Goal: Information Seeking & Learning: Learn about a topic

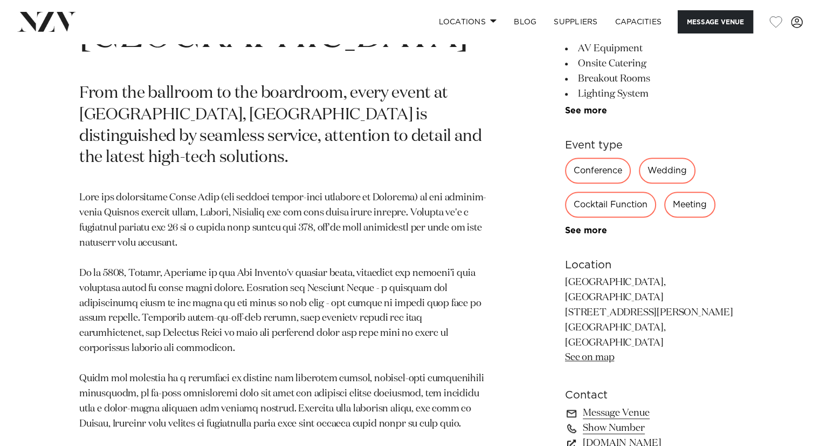
scroll to position [524, 0]
click at [584, 230] on link "See more" at bounding box center [607, 230] width 84 height 9
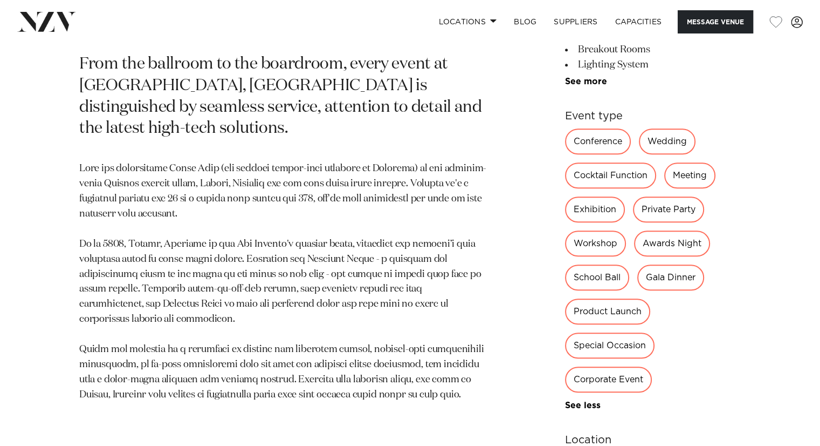
scroll to position [554, 0]
click at [608, 276] on div "School Ball" at bounding box center [597, 277] width 64 height 26
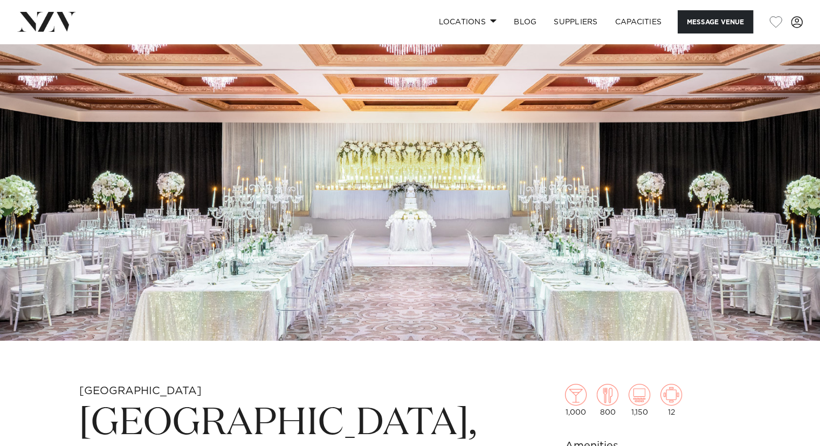
scroll to position [0, 0]
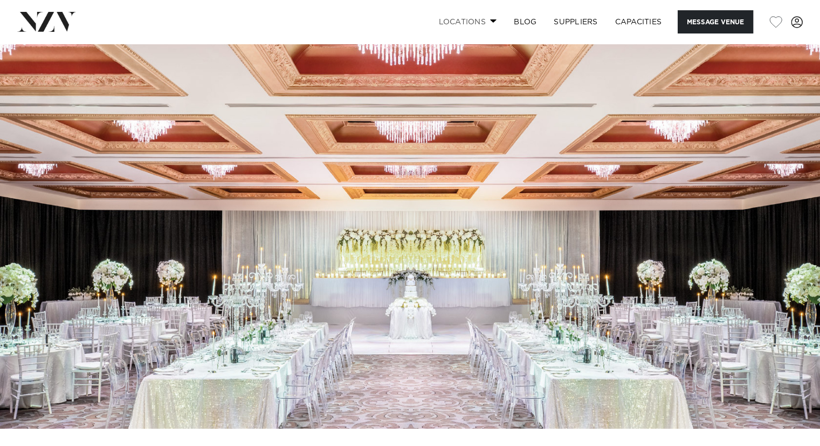
click at [490, 22] on span at bounding box center [493, 21] width 7 height 4
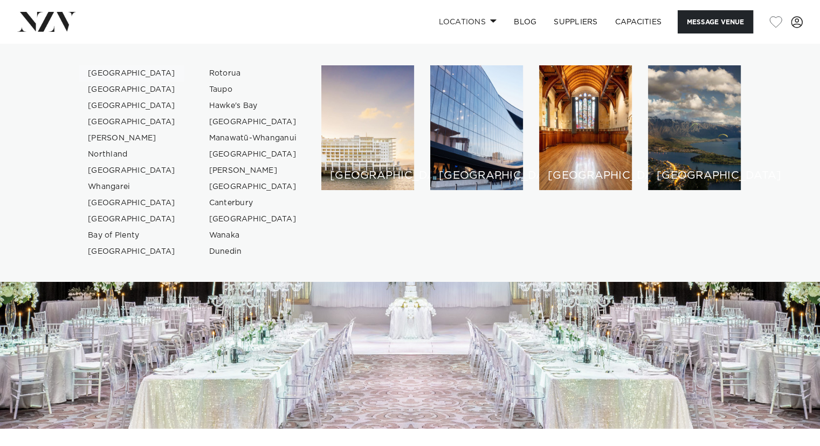
click at [113, 72] on link "[GEOGRAPHIC_DATA]" at bounding box center [131, 73] width 105 height 16
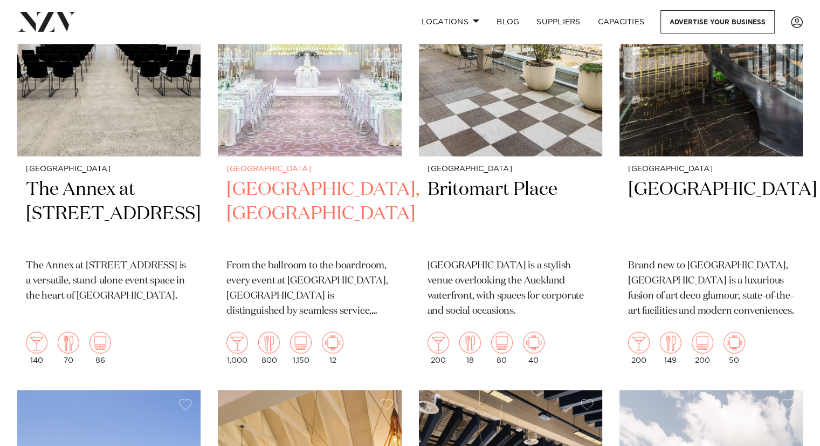
scroll to position [2013, 0]
click at [311, 177] on h2 "[GEOGRAPHIC_DATA], [GEOGRAPHIC_DATA]" at bounding box center [310, 213] width 166 height 73
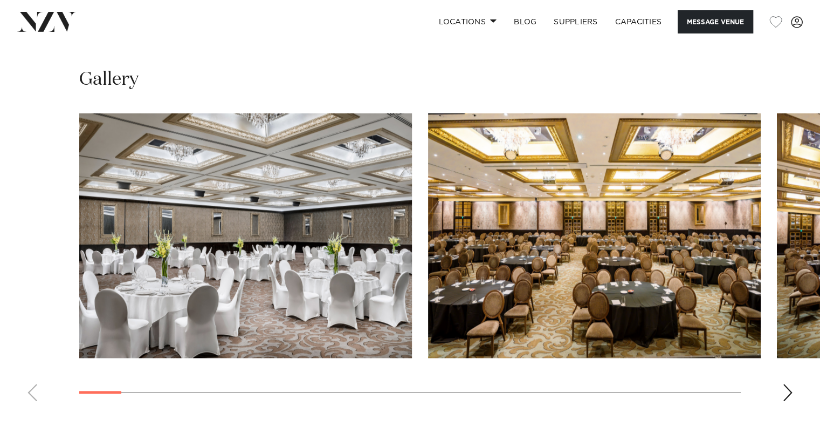
scroll to position [968, 0]
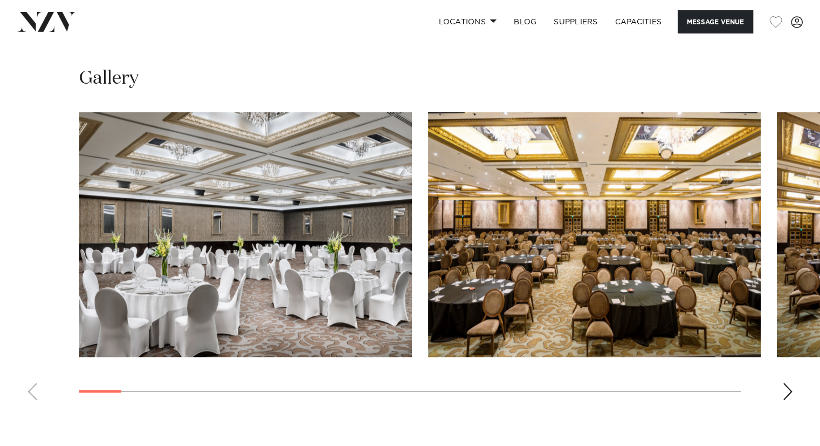
click at [788, 382] on div "Next slide" at bounding box center [788, 390] width 11 height 17
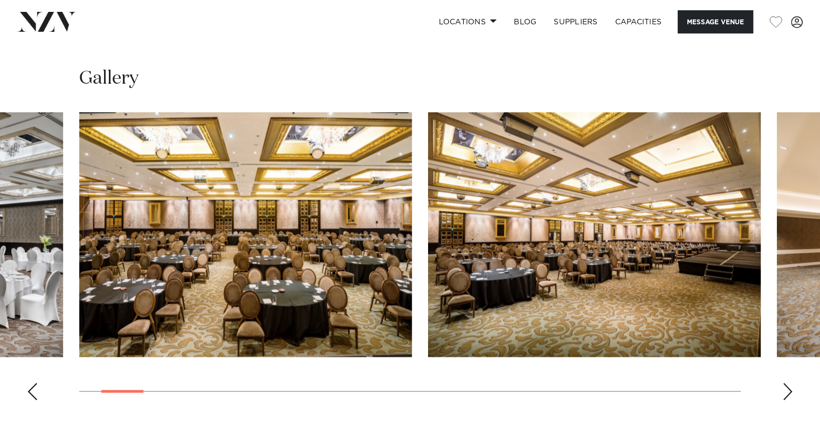
click at [788, 382] on div "Next slide" at bounding box center [788, 390] width 11 height 17
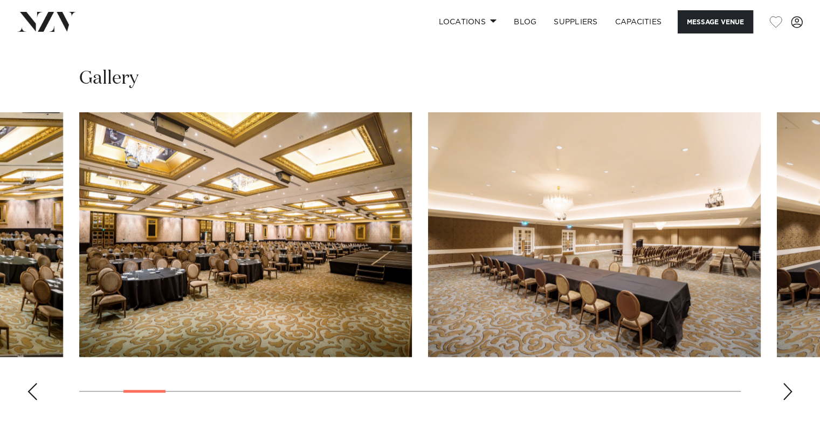
click at [788, 382] on div "Next slide" at bounding box center [788, 390] width 11 height 17
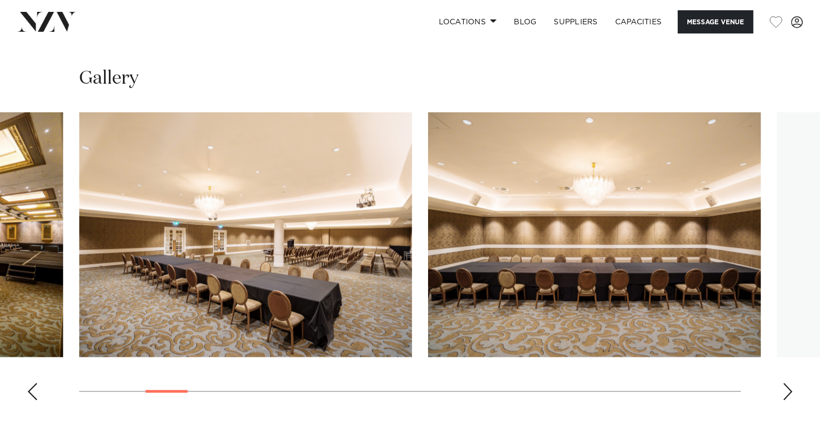
click at [788, 382] on div "Next slide" at bounding box center [788, 390] width 11 height 17
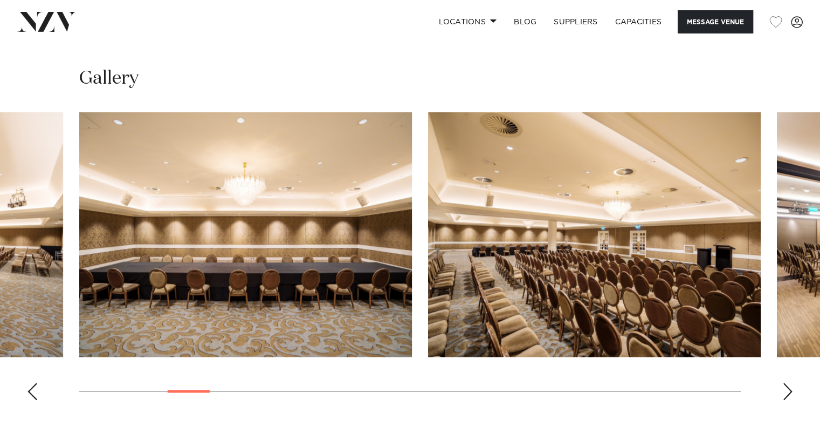
click at [788, 382] on div "Next slide" at bounding box center [788, 390] width 11 height 17
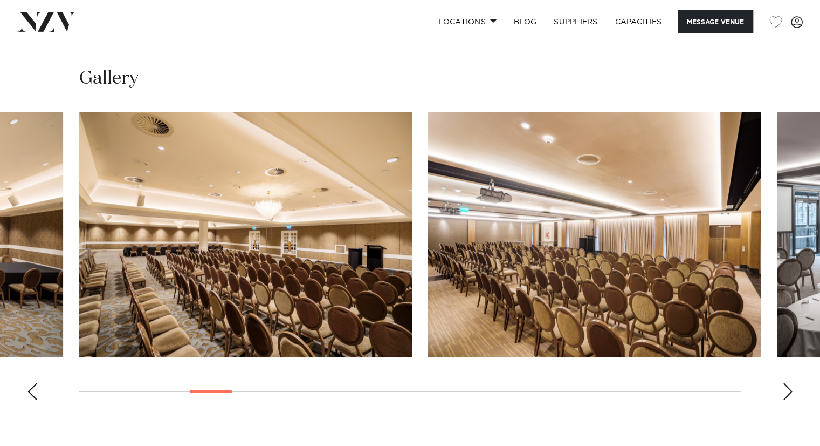
click at [788, 382] on div "Next slide" at bounding box center [788, 390] width 11 height 17
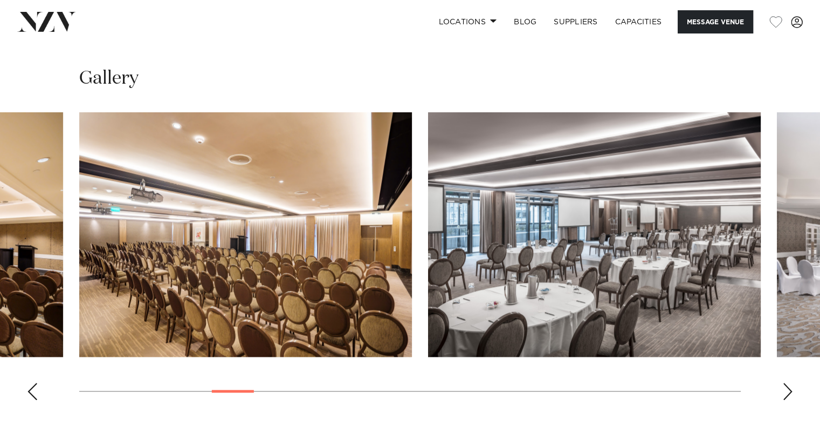
click at [788, 382] on div "Next slide" at bounding box center [788, 390] width 11 height 17
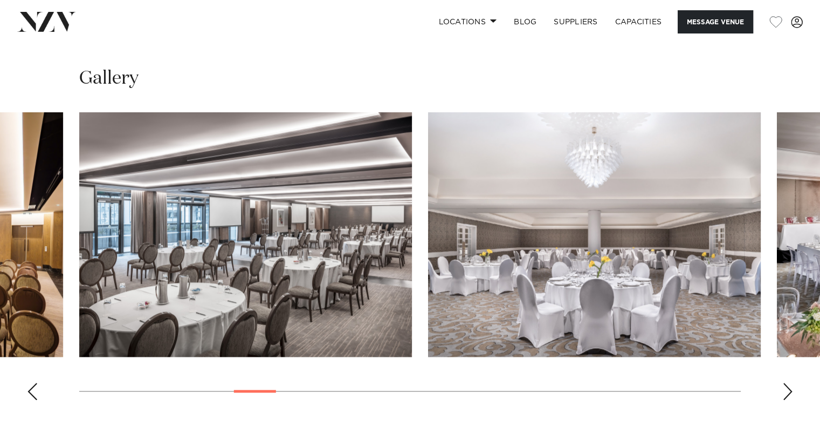
click at [788, 382] on div "Next slide" at bounding box center [788, 390] width 11 height 17
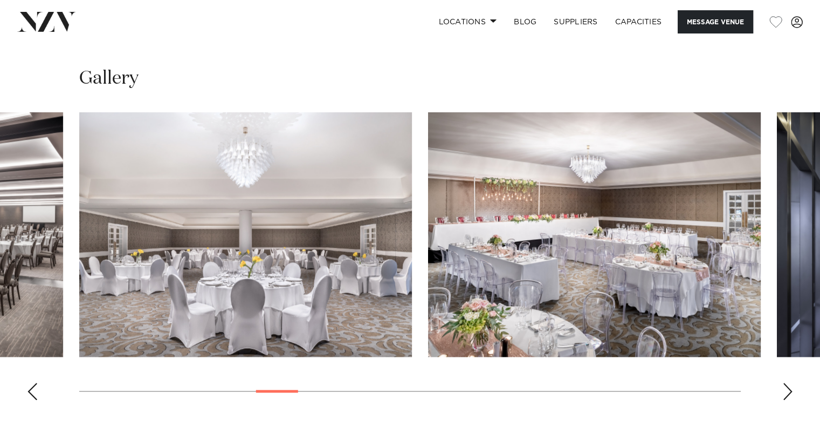
click at [790, 382] on div "Next slide" at bounding box center [788, 390] width 11 height 17
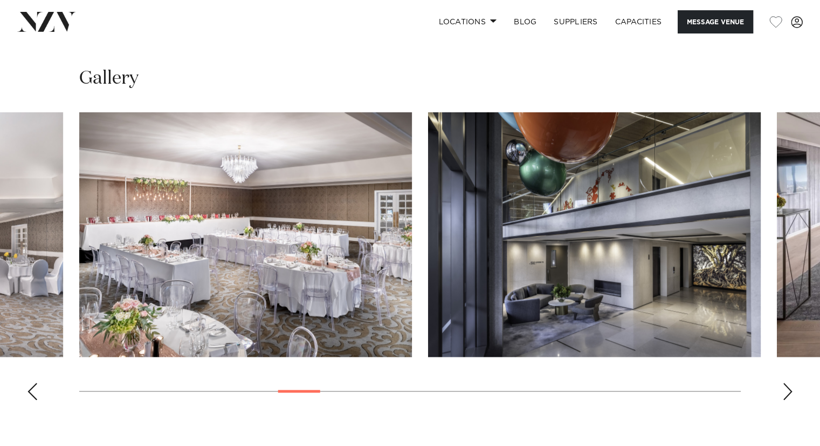
click at [790, 382] on div "Next slide" at bounding box center [788, 390] width 11 height 17
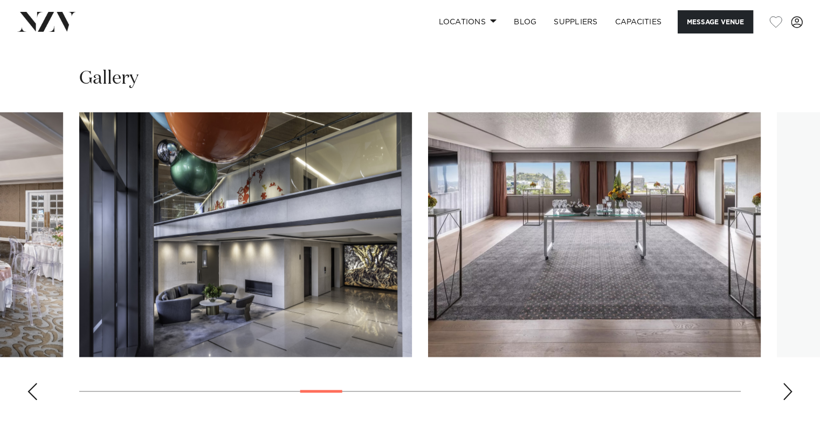
click at [790, 382] on div "Next slide" at bounding box center [788, 390] width 11 height 17
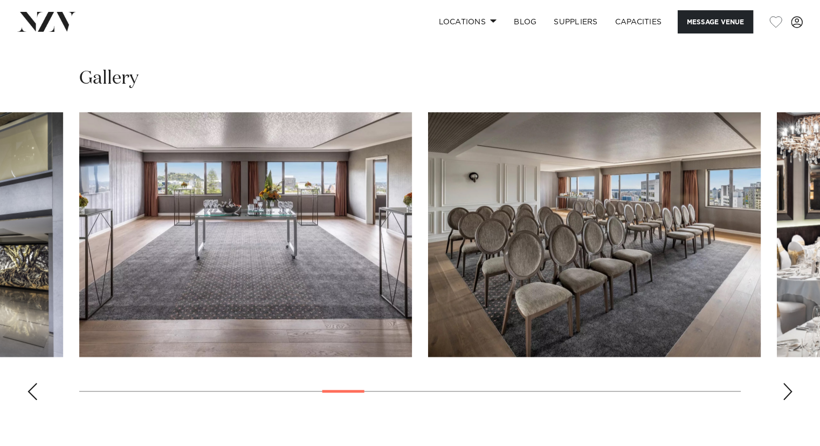
click at [790, 382] on div "Next slide" at bounding box center [788, 390] width 11 height 17
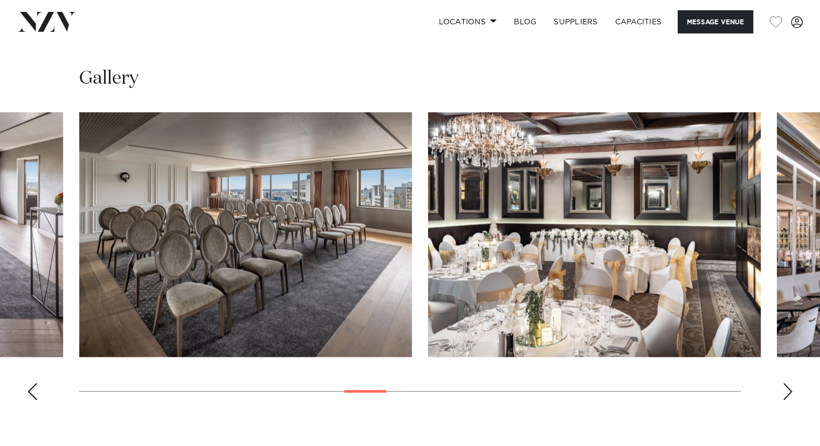
click at [790, 382] on div "Next slide" at bounding box center [788, 390] width 11 height 17
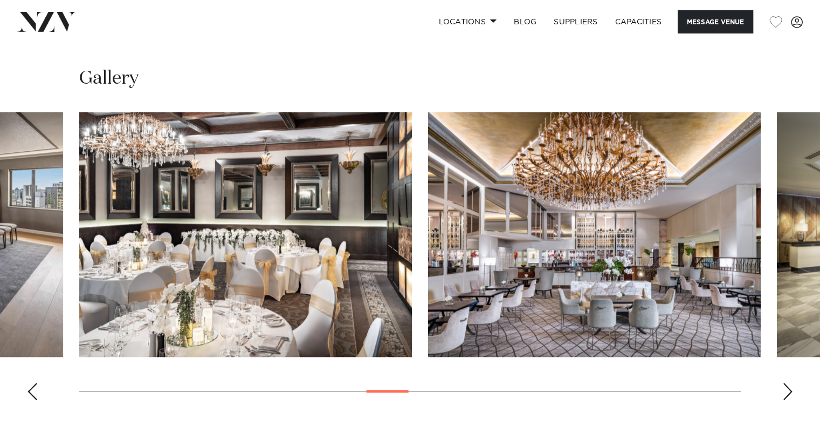
click at [790, 382] on div "Next slide" at bounding box center [788, 390] width 11 height 17
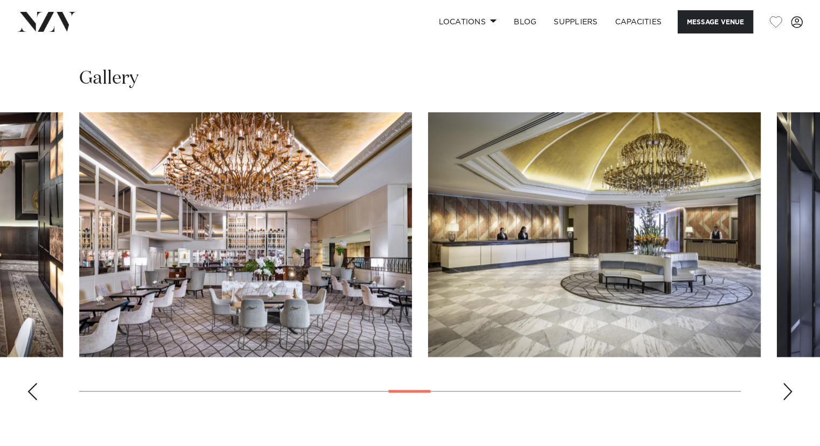
click at [790, 382] on div "Next slide" at bounding box center [788, 390] width 11 height 17
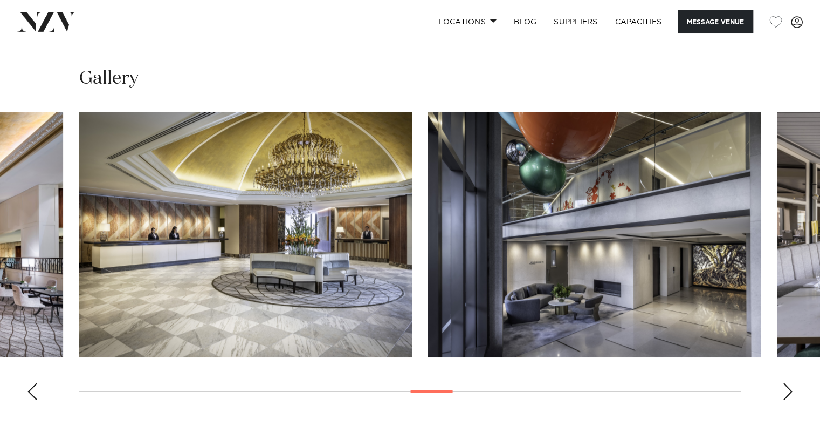
click at [790, 382] on div "Next slide" at bounding box center [788, 390] width 11 height 17
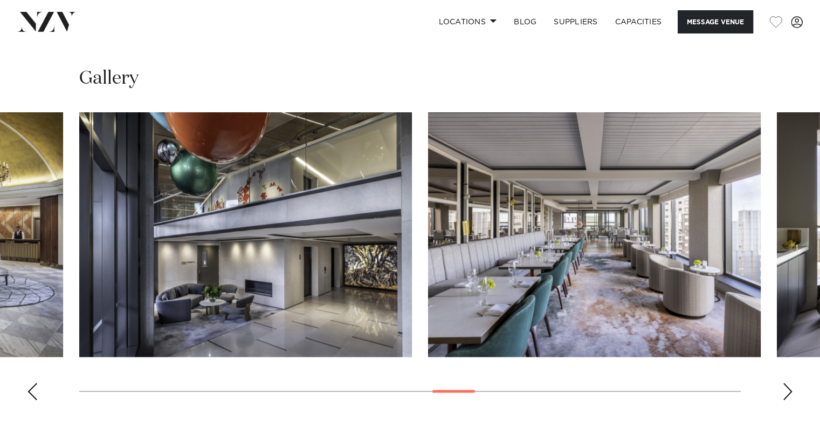
click at [790, 382] on div "Next slide" at bounding box center [788, 390] width 11 height 17
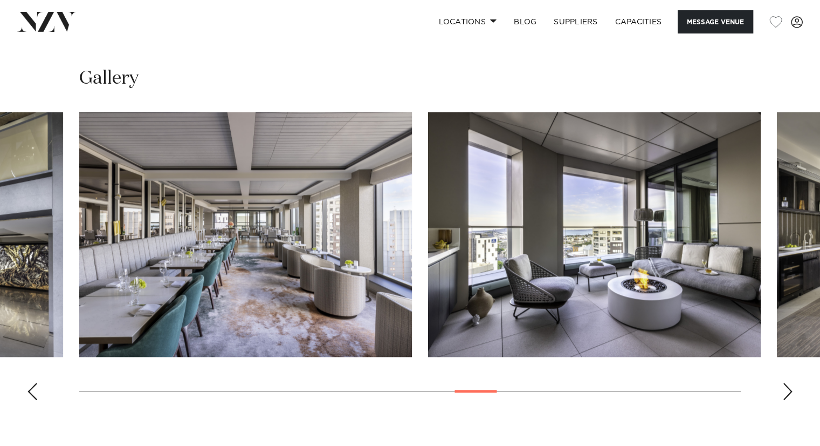
click at [790, 382] on div "Next slide" at bounding box center [788, 390] width 11 height 17
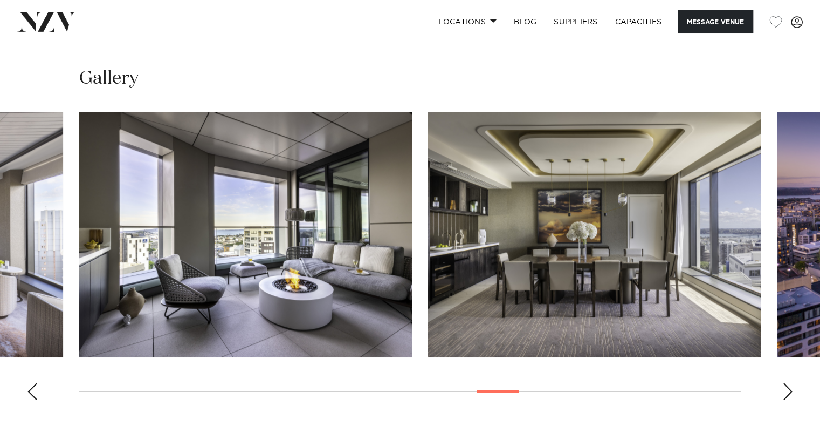
click at [790, 382] on div "Next slide" at bounding box center [788, 390] width 11 height 17
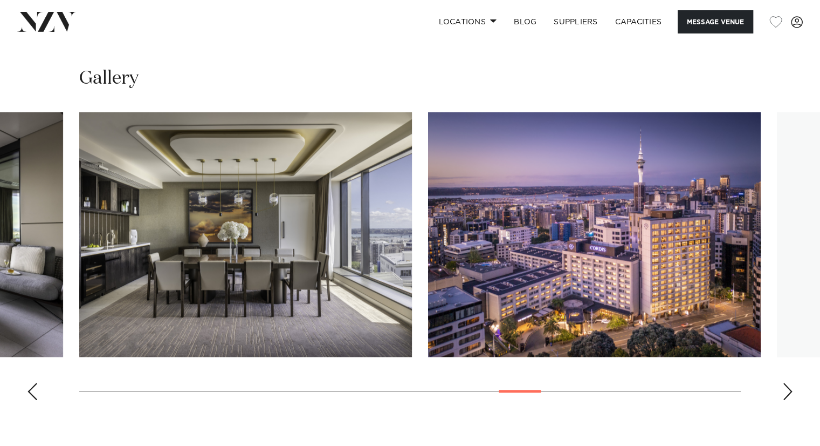
click at [790, 382] on div "Next slide" at bounding box center [788, 390] width 11 height 17
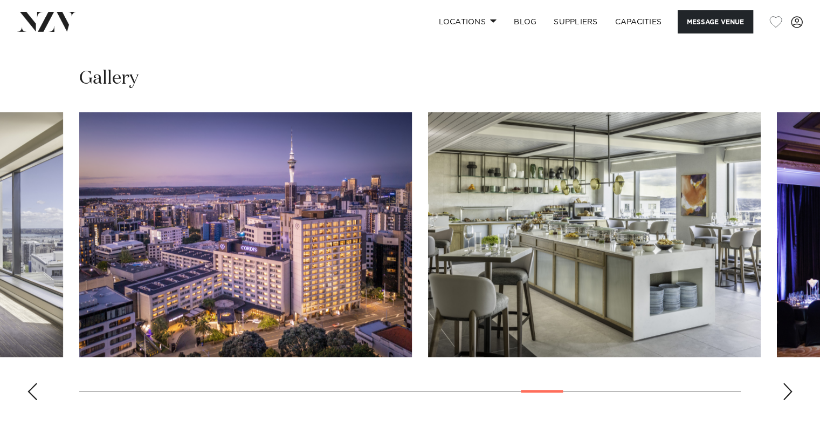
click at [790, 382] on div "Next slide" at bounding box center [788, 390] width 11 height 17
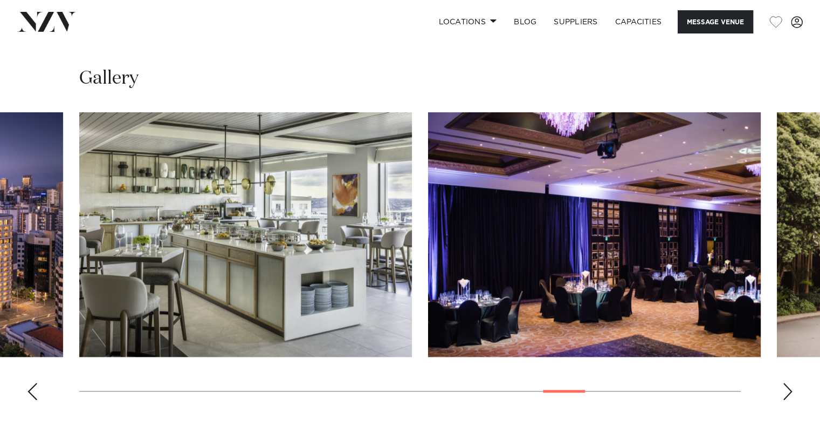
click at [790, 382] on div "Next slide" at bounding box center [788, 390] width 11 height 17
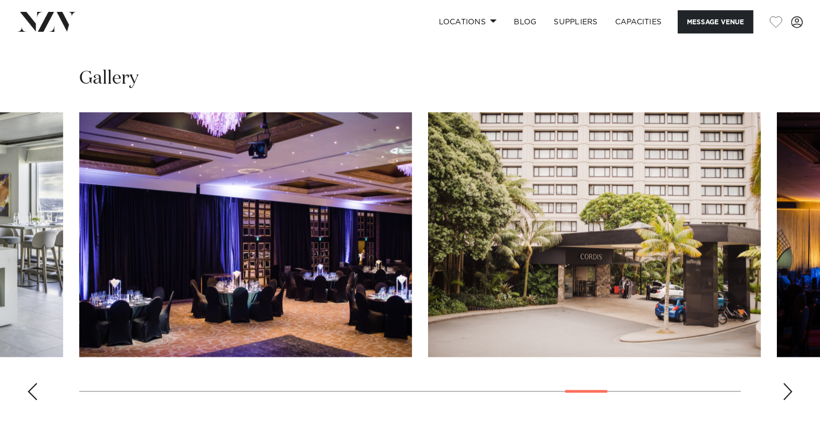
click at [790, 382] on div "Next slide" at bounding box center [788, 390] width 11 height 17
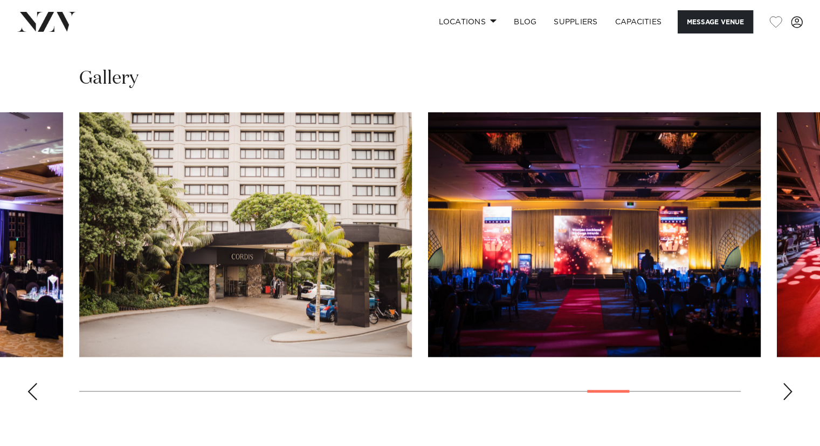
click at [790, 382] on div "Next slide" at bounding box center [788, 390] width 11 height 17
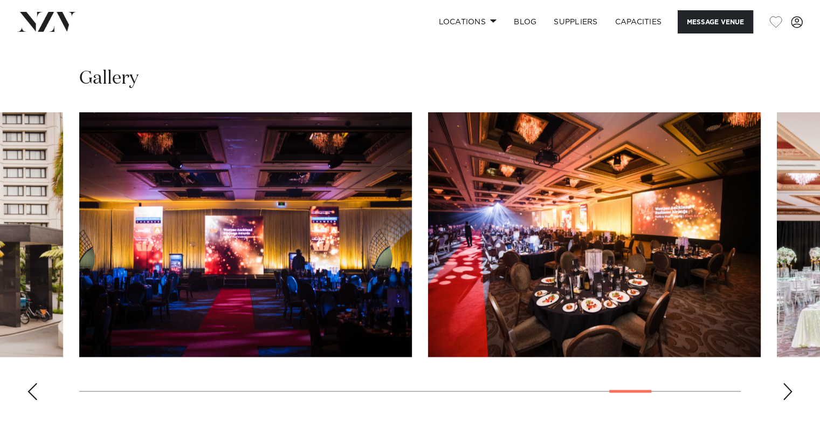
click at [790, 382] on div "Next slide" at bounding box center [788, 390] width 11 height 17
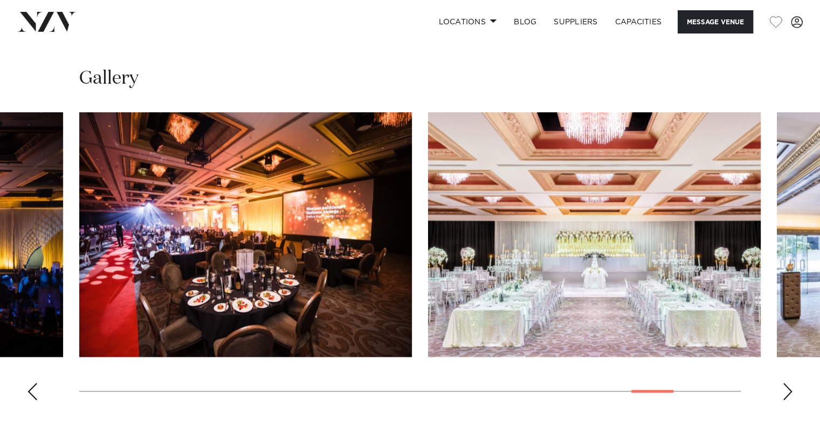
click at [790, 382] on div "Next slide" at bounding box center [788, 390] width 11 height 17
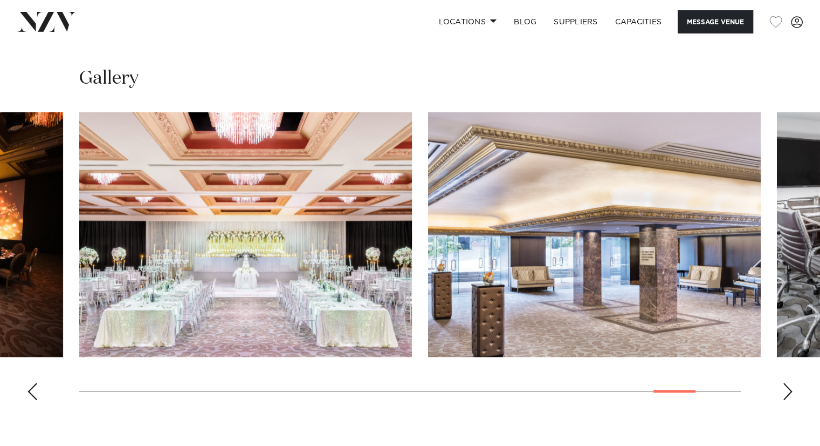
click at [790, 382] on div "Next slide" at bounding box center [788, 390] width 11 height 17
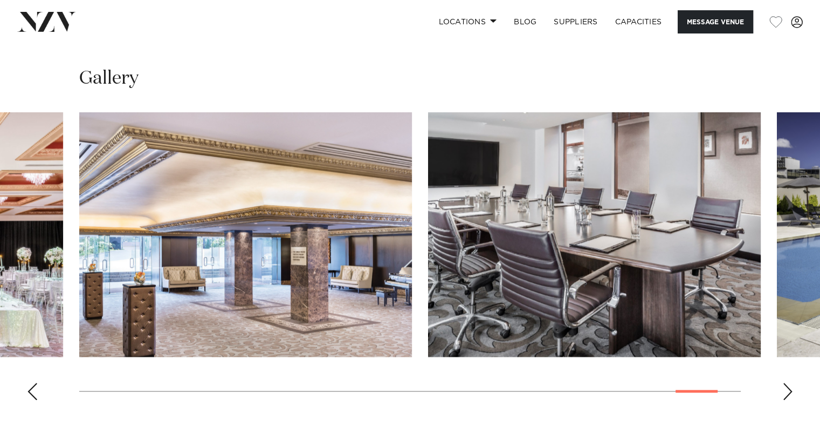
click at [790, 382] on div "Next slide" at bounding box center [788, 390] width 11 height 17
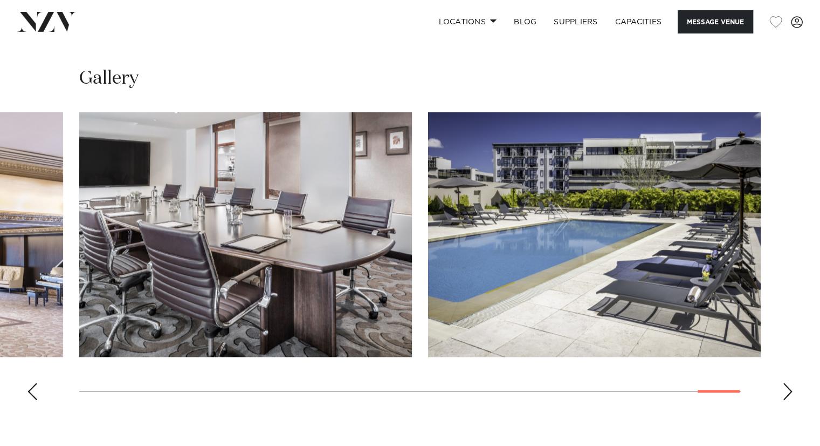
click at [790, 382] on div "Next slide" at bounding box center [788, 390] width 11 height 17
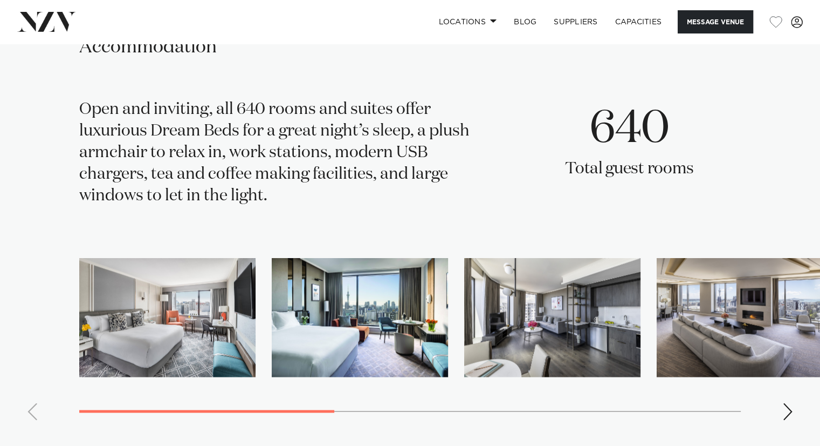
scroll to position [1699, 0]
